Goal: Information Seeking & Learning: Stay updated

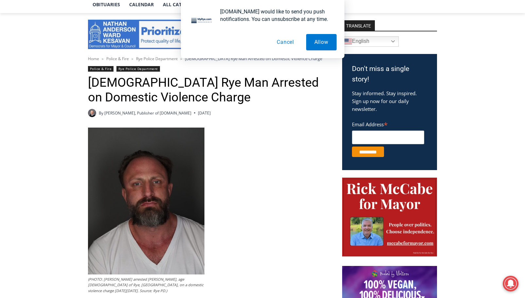
scroll to position [163, 0]
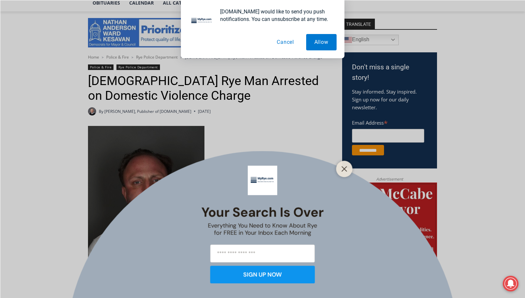
click at [283, 43] on button "Cancel" at bounding box center [286, 42] width 34 height 16
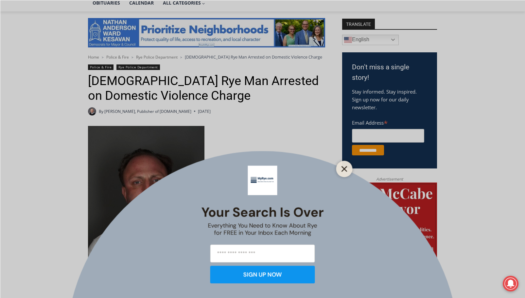
click at [342, 168] on icon "Close" at bounding box center [345, 169] width 6 height 6
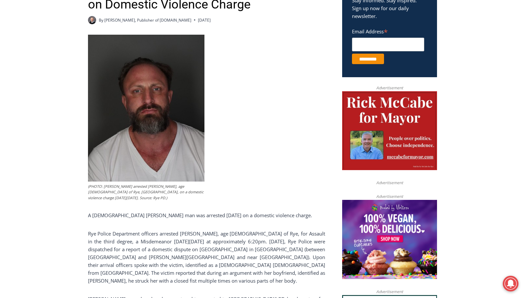
scroll to position [298, 0]
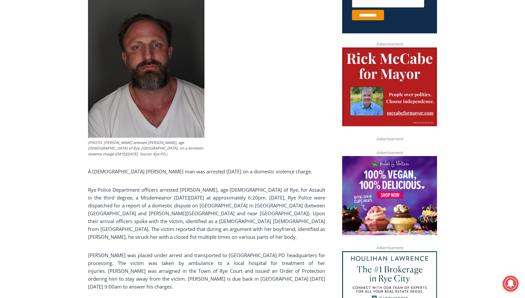
click at [165, 203] on p "Rye Police Department officers arrested [PERSON_NAME], age [DEMOGRAPHIC_DATA] o…" at bounding box center [206, 213] width 237 height 55
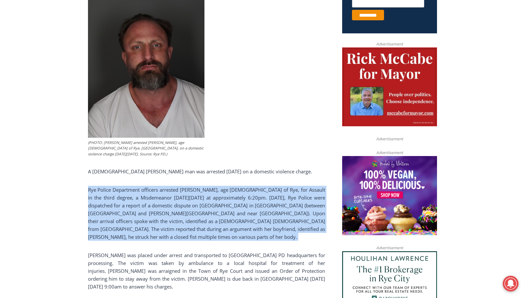
click at [165, 203] on p "Rye Police Department officers arrested [PERSON_NAME], age [DEMOGRAPHIC_DATA] o…" at bounding box center [206, 213] width 237 height 55
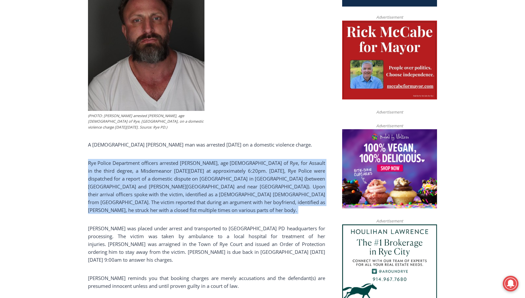
scroll to position [326, 0]
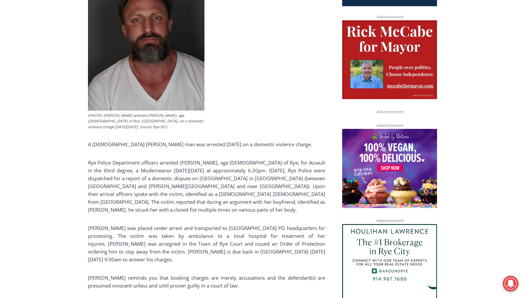
click at [162, 237] on p "[PERSON_NAME] was placed under arrest and transported to [GEOGRAPHIC_DATA] PD h…" at bounding box center [206, 243] width 237 height 39
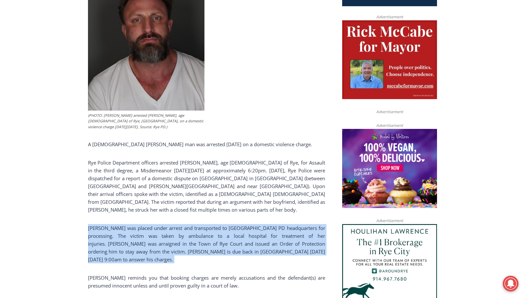
click at [162, 237] on p "O’Connell was placed under arrest and transported to Rye PD headquarters for pr…" at bounding box center [206, 243] width 237 height 39
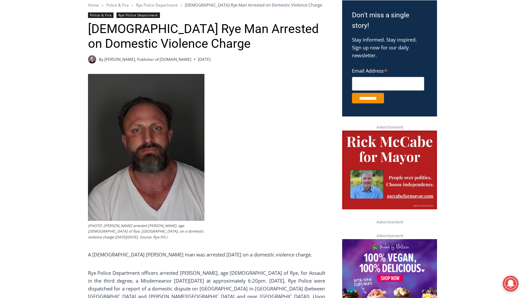
scroll to position [211, 0]
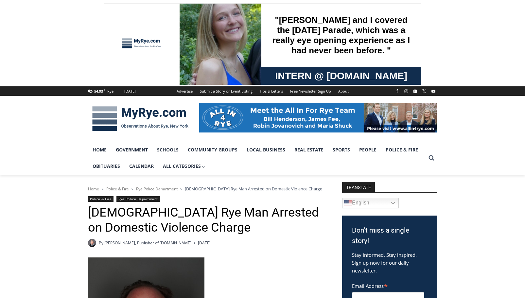
click at [100, 60] on span at bounding box center [262, 43] width 525 height 86
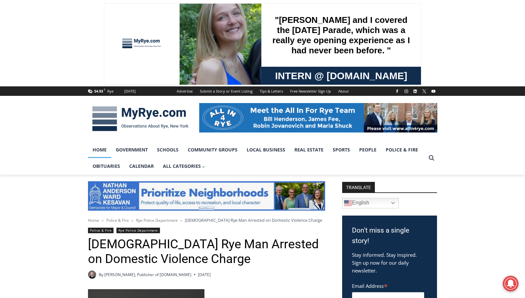
click at [100, 150] on link "Home" at bounding box center [99, 150] width 23 height 16
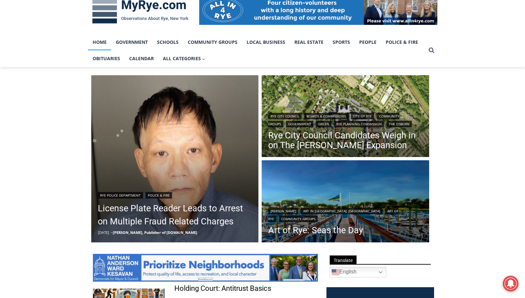
scroll to position [110, 0]
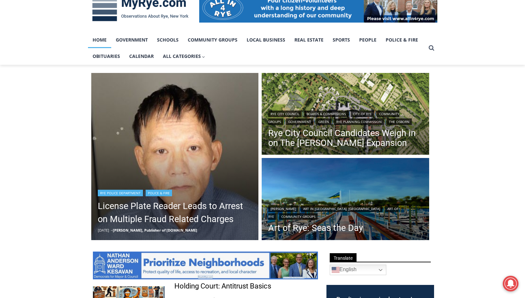
click at [166, 150] on img "Read More License Plate Reader Leads to Arrest on Multiple Fraud Related Charges" at bounding box center [175, 157] width 168 height 168
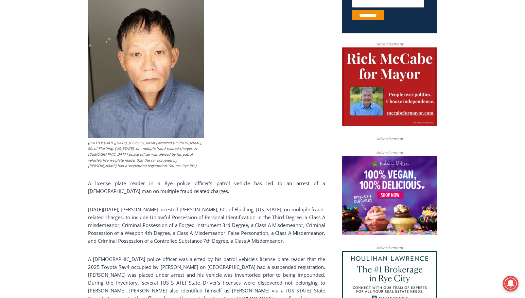
scroll to position [299, 0]
click at [117, 182] on p "A license plate reader in a Rye police officer’s patrol vehicle has led to an a…" at bounding box center [206, 187] width 237 height 16
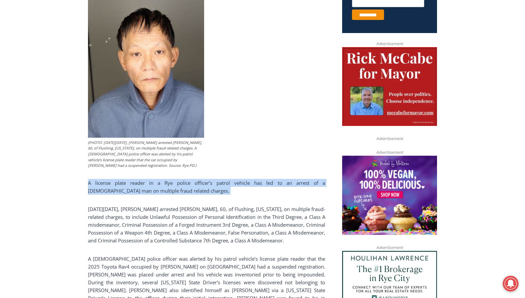
click at [117, 182] on p "A license plate reader in a Rye police officer’s patrol vehicle has led to an a…" at bounding box center [206, 187] width 237 height 16
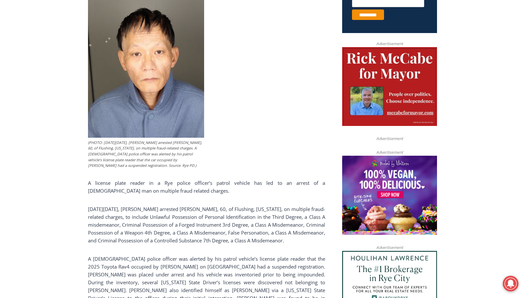
click at [121, 217] on p "On Monday, October 13, 2025, Rye PD arrested Ming Wu, 60, of Flushing, New York…" at bounding box center [206, 224] width 237 height 39
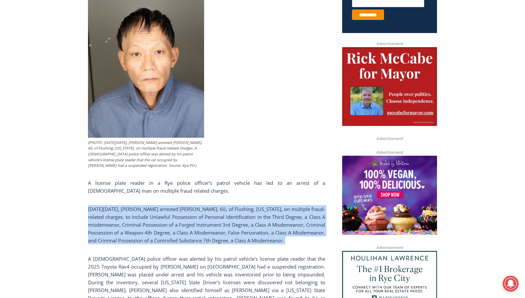
click at [121, 217] on p "On Monday, October 13, 2025, Rye PD arrested Ming Wu, 60, of Flushing, New York…" at bounding box center [206, 224] width 237 height 39
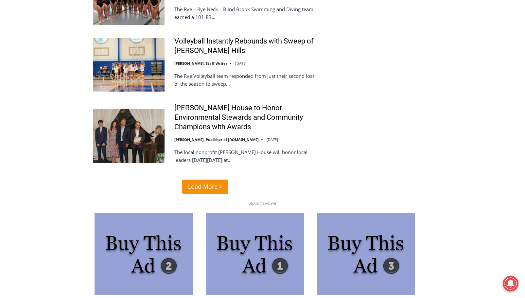
scroll to position [1579, 0]
